Goal: Information Seeking & Learning: Learn about a topic

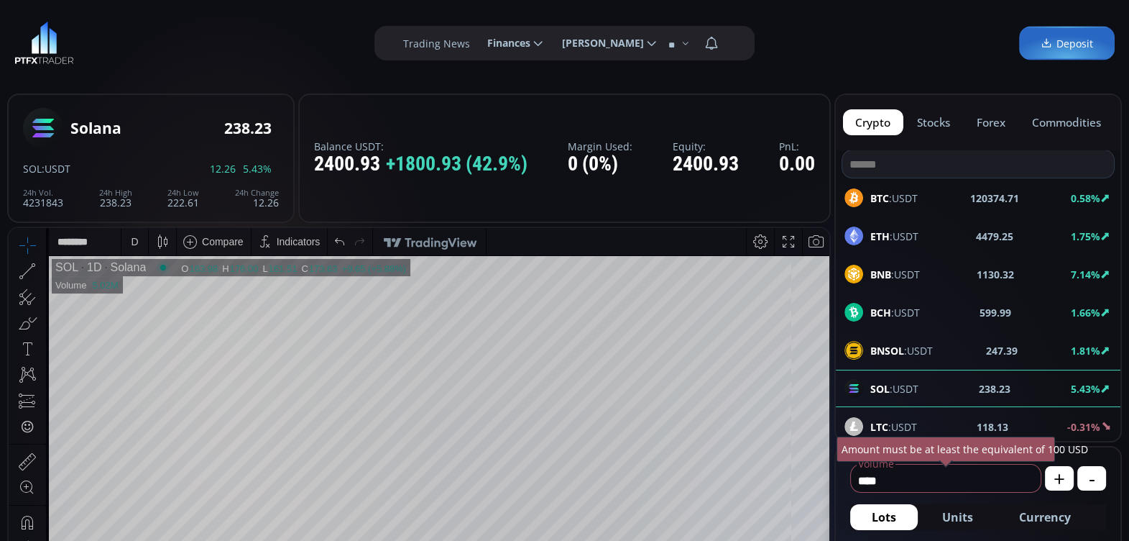
scroll to position [196, 0]
click at [131, 244] on div "D" at bounding box center [134, 242] width 7 height 12
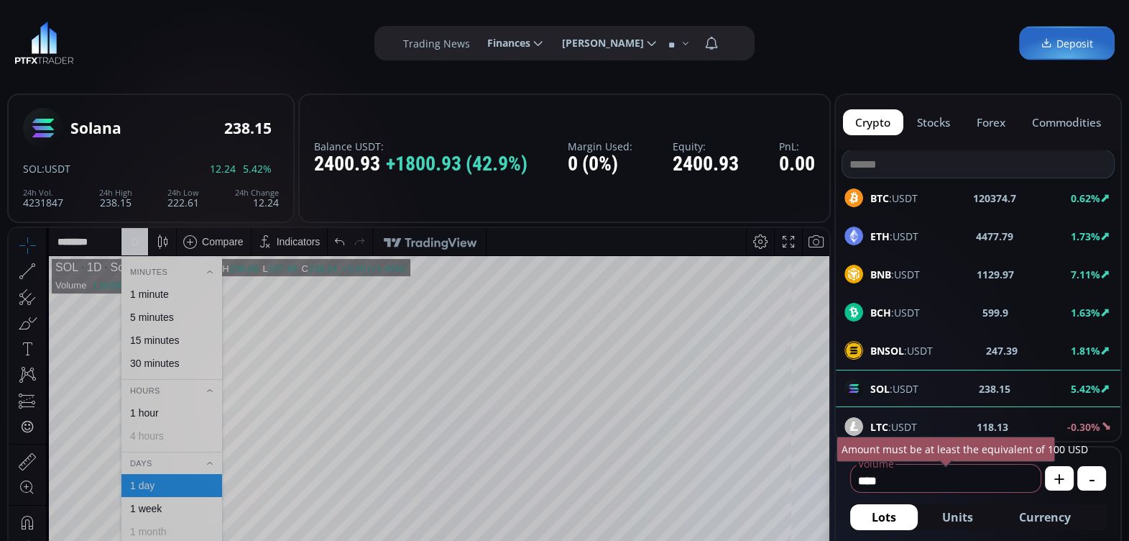
click at [170, 413] on div "1 hour" at bounding box center [171, 413] width 88 height 12
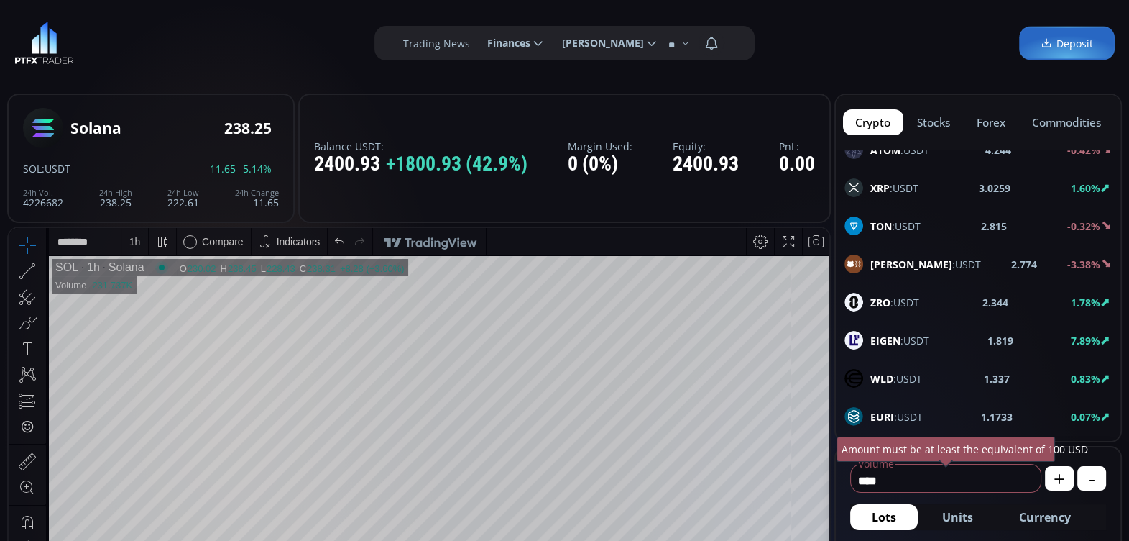
scroll to position [690, 0]
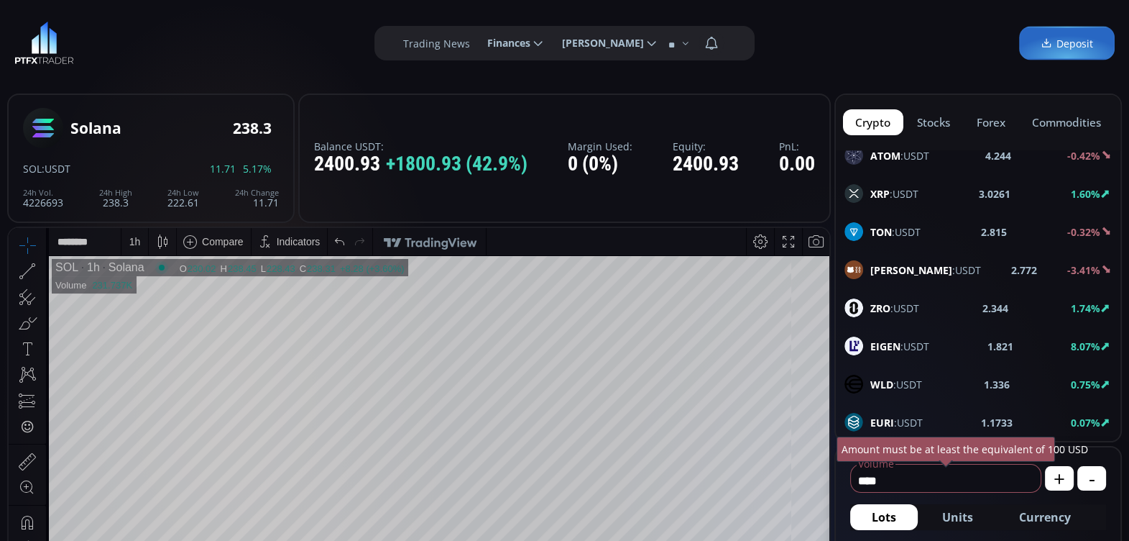
click at [873, 339] on b "EIGEN" at bounding box center [885, 346] width 30 height 14
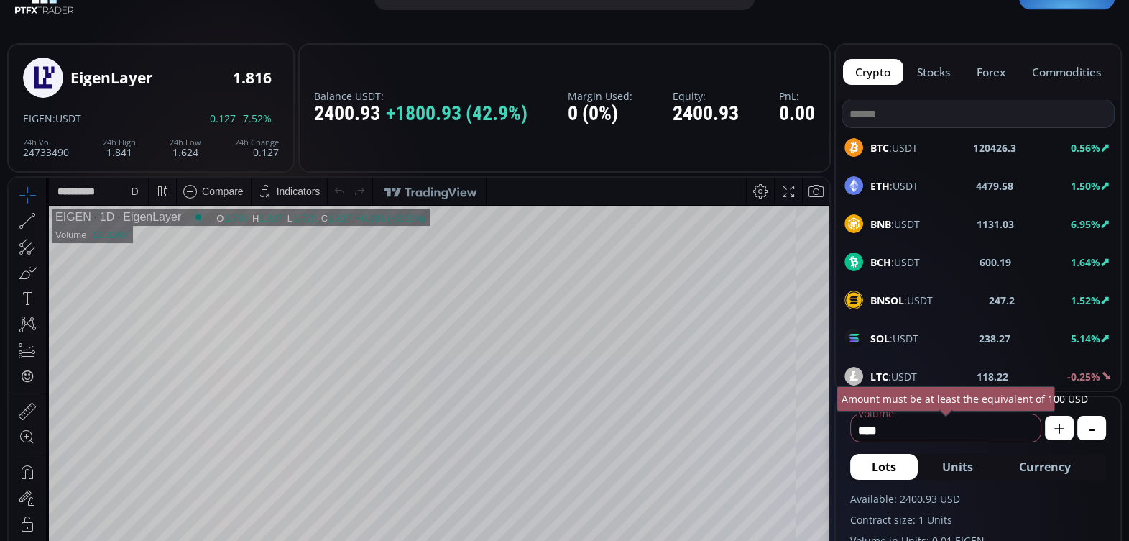
scroll to position [58, 0]
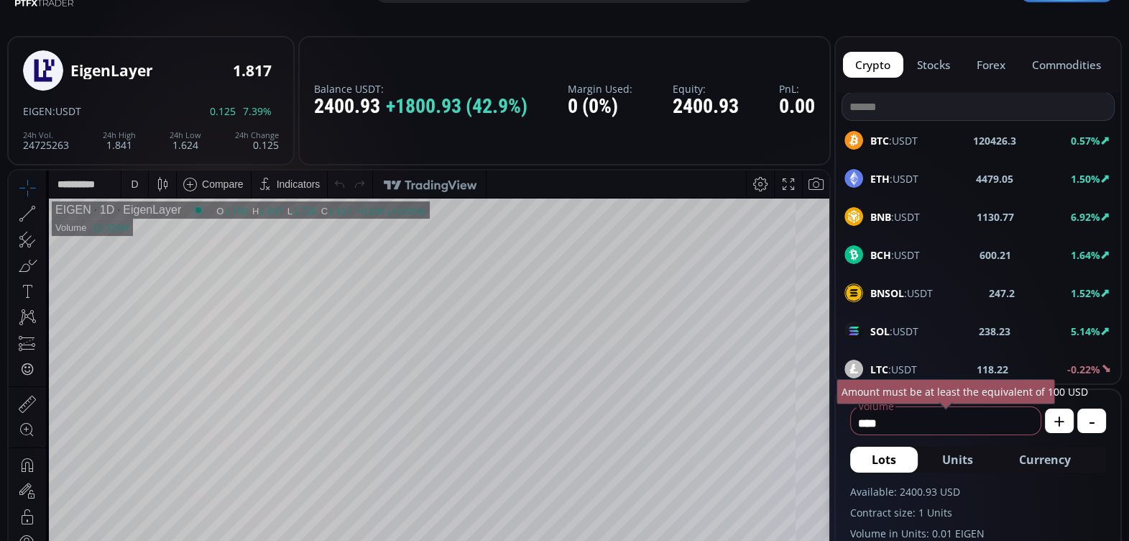
click at [139, 183] on div "D" at bounding box center [135, 183] width 12 height 27
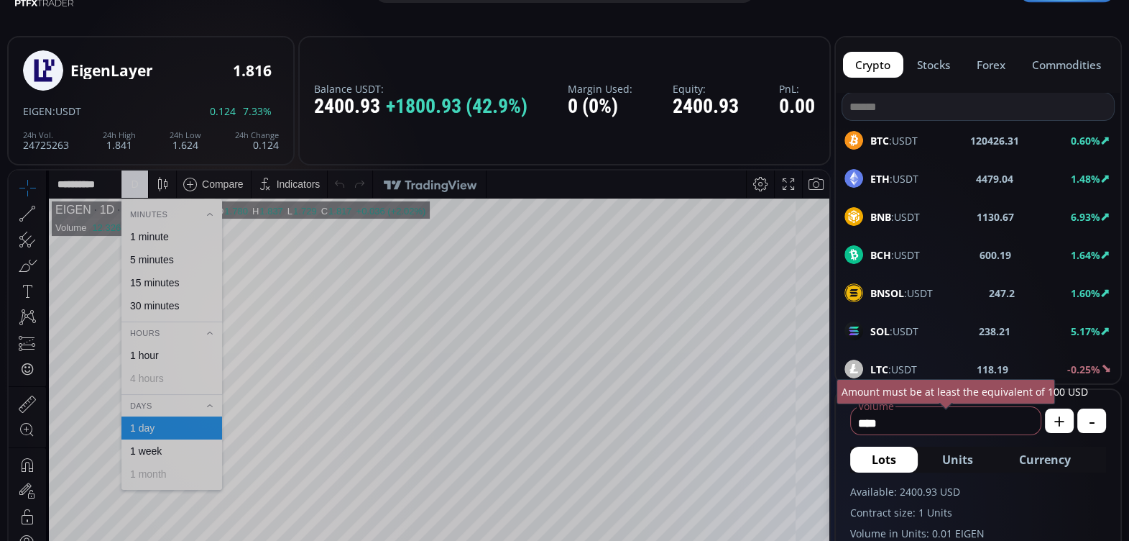
click at [142, 354] on div "1 hour" at bounding box center [144, 355] width 29 height 12
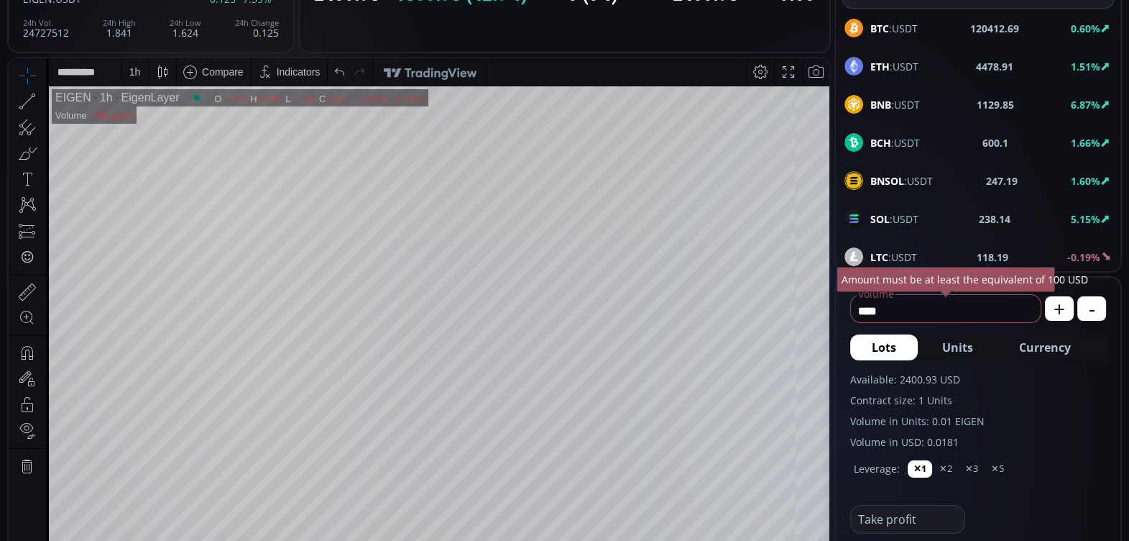
scroll to position [228, 0]
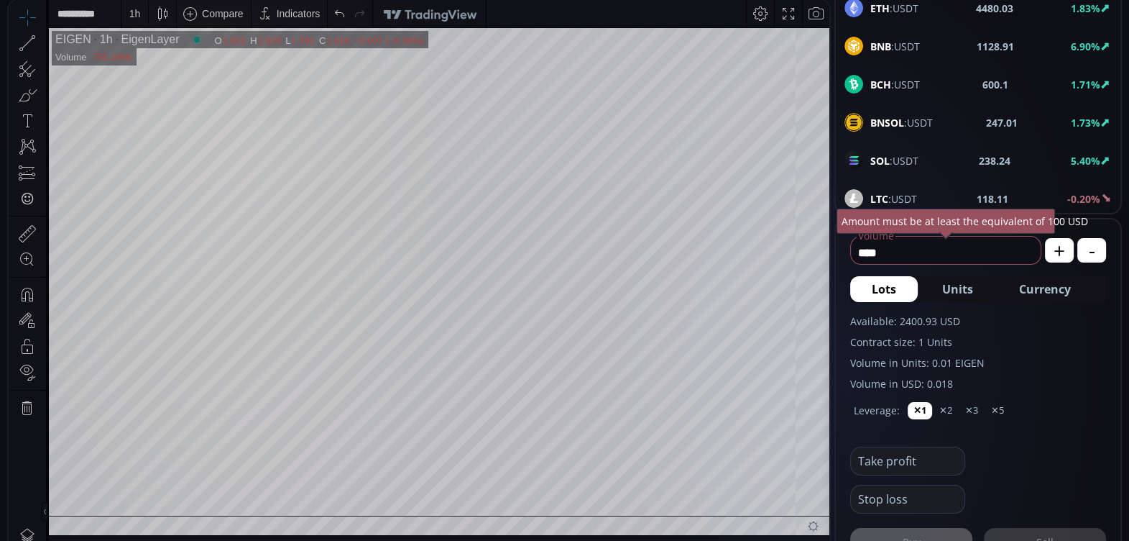
click at [898, 156] on span "SOL :USDT" at bounding box center [894, 160] width 48 height 15
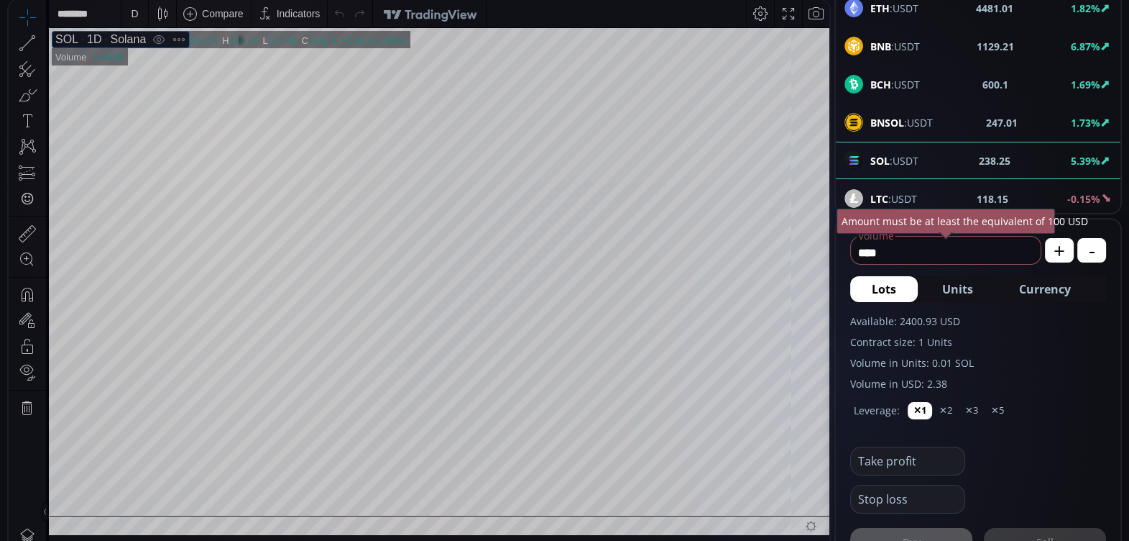
click at [90, 37] on div "1D" at bounding box center [89, 39] width 23 height 13
click at [133, 17] on div "D" at bounding box center [134, 14] width 7 height 12
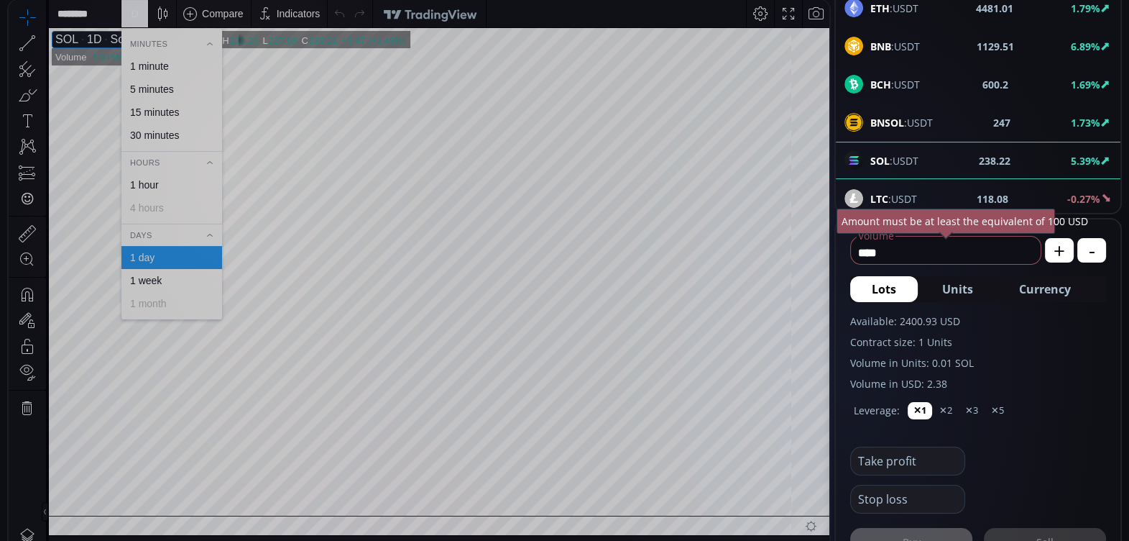
click at [152, 181] on div "1 hour" at bounding box center [144, 185] width 29 height 12
